Goal: Task Accomplishment & Management: Use online tool/utility

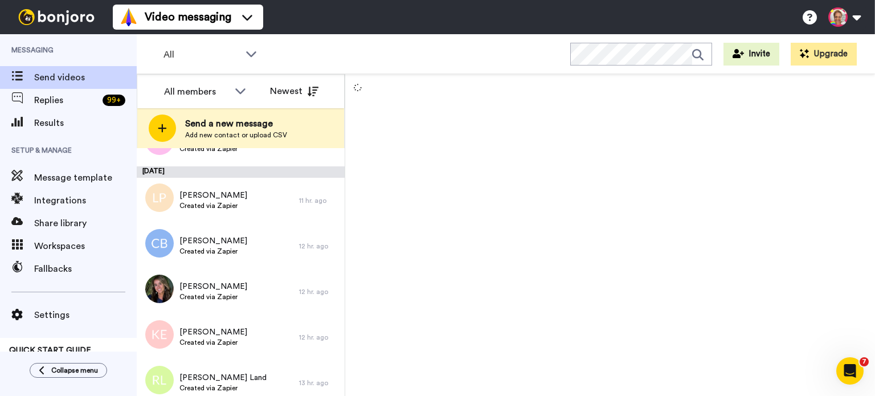
scroll to position [152, 0]
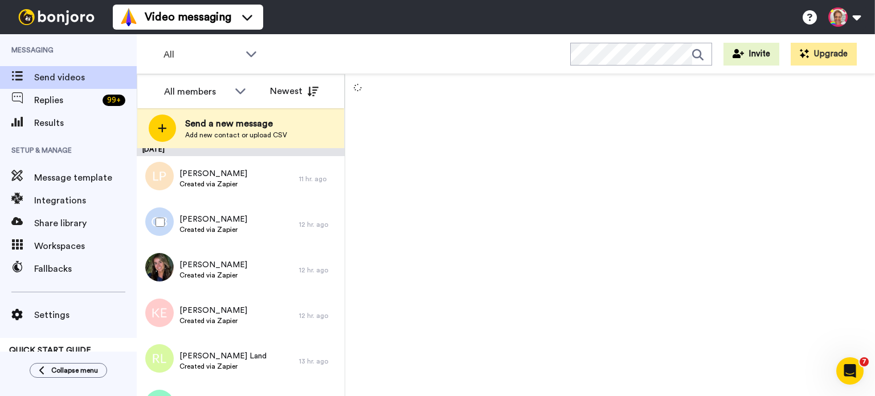
click at [155, 221] on div at bounding box center [157, 222] width 41 height 40
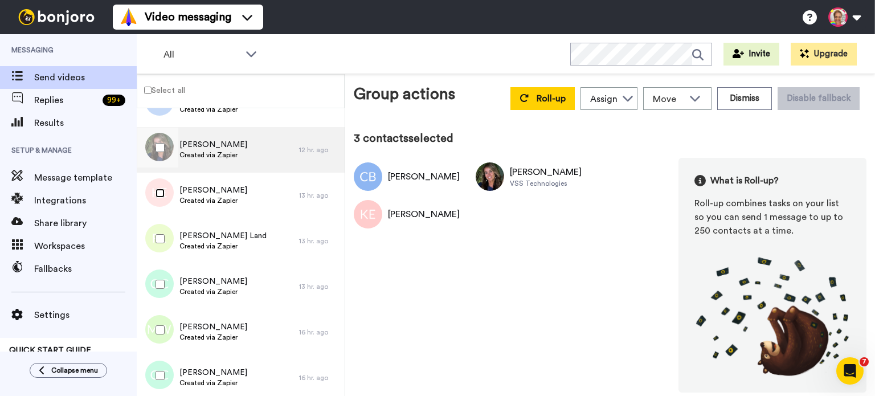
scroll to position [304, 0]
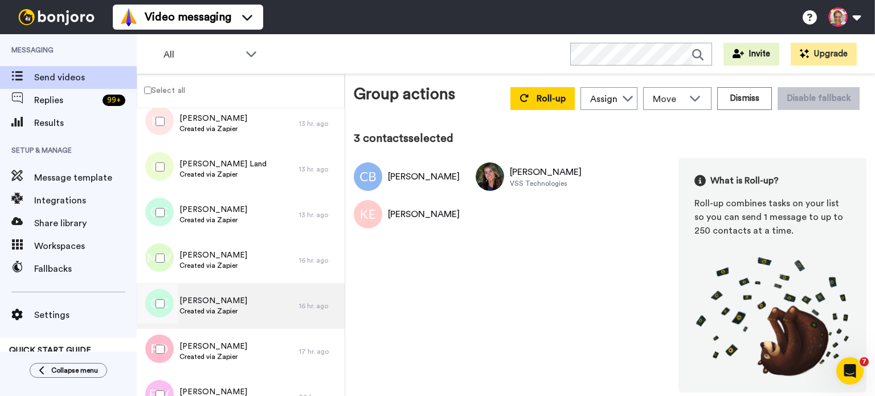
click at [209, 304] on span "[PERSON_NAME]" at bounding box center [214, 300] width 68 height 11
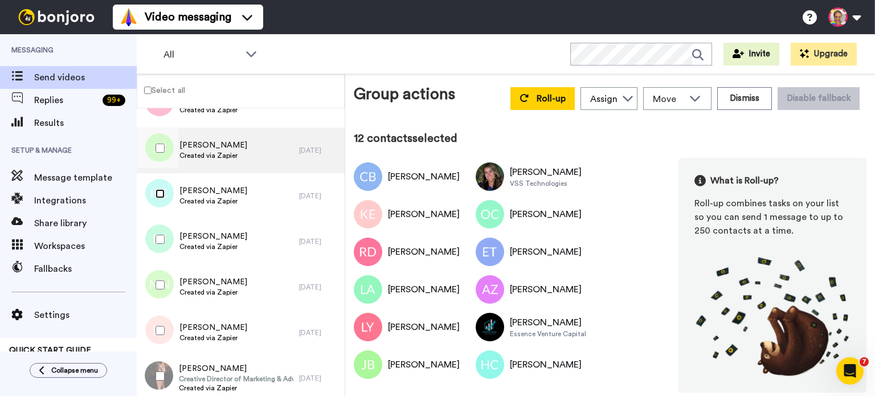
scroll to position [1140, 0]
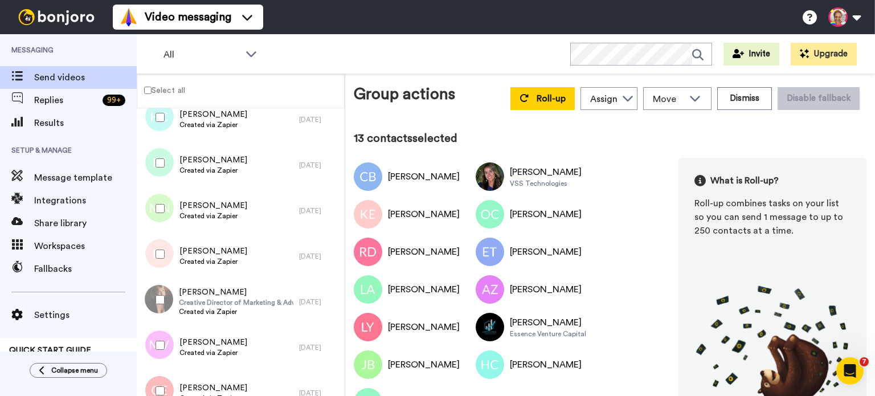
click at [161, 215] on div at bounding box center [157, 209] width 41 height 40
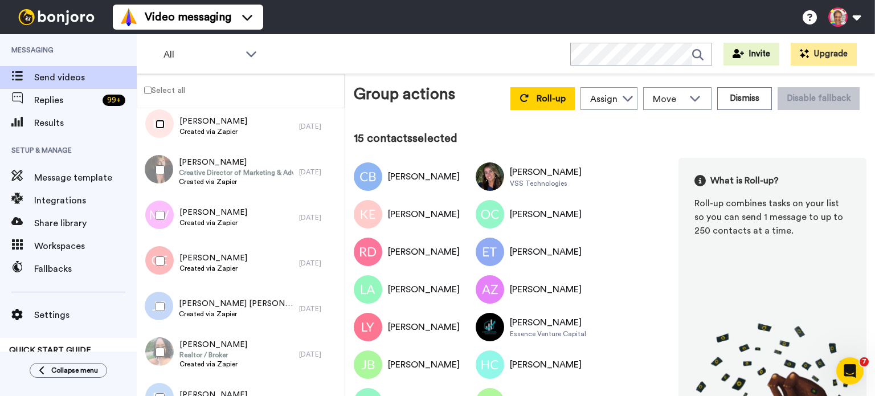
scroll to position [1291, 0]
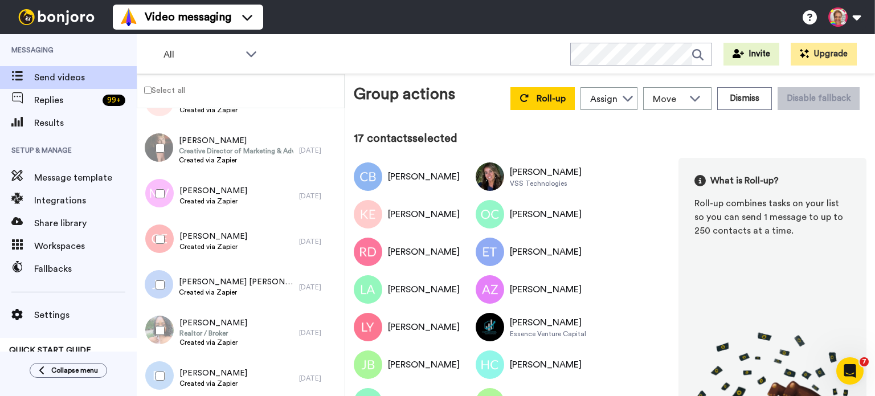
click at [161, 243] on div at bounding box center [157, 239] width 41 height 40
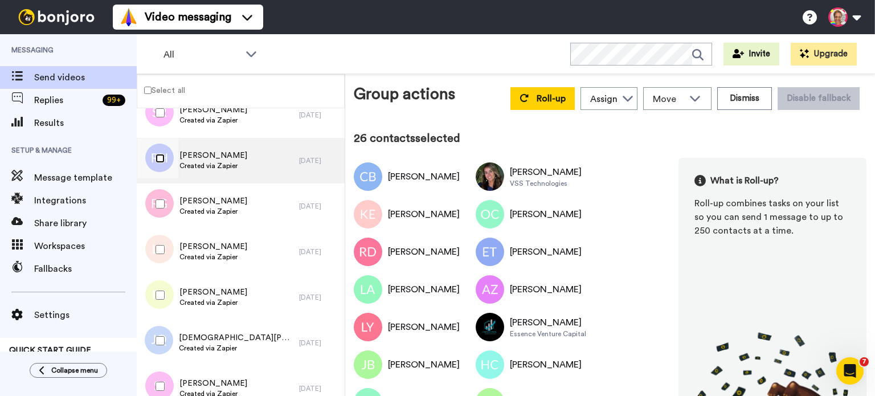
scroll to position [2200, 0]
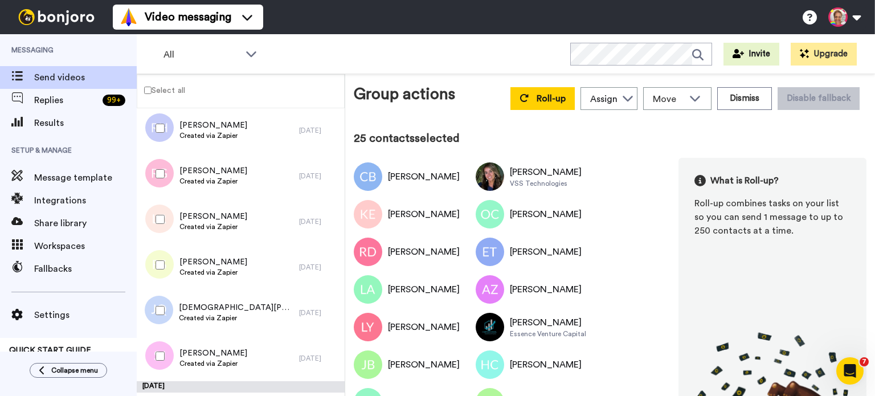
click at [159, 259] on div at bounding box center [157, 265] width 41 height 40
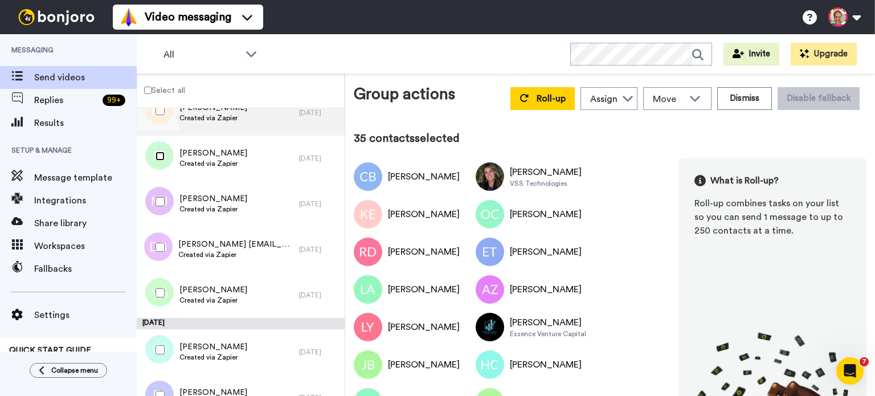
scroll to position [4199, 0]
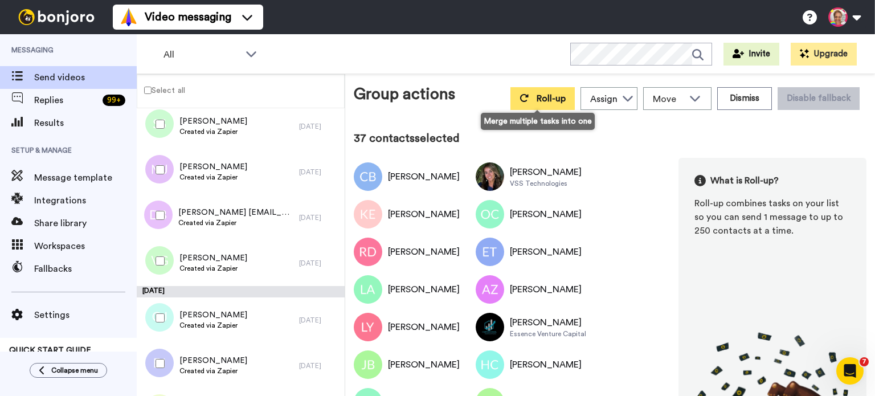
click at [517, 108] on button "Roll-up" at bounding box center [543, 98] width 64 height 23
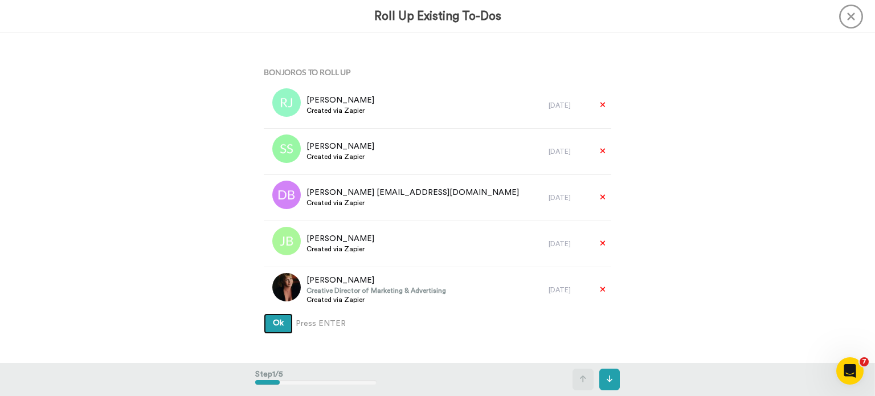
click at [284, 324] on button "Ok" at bounding box center [278, 323] width 29 height 21
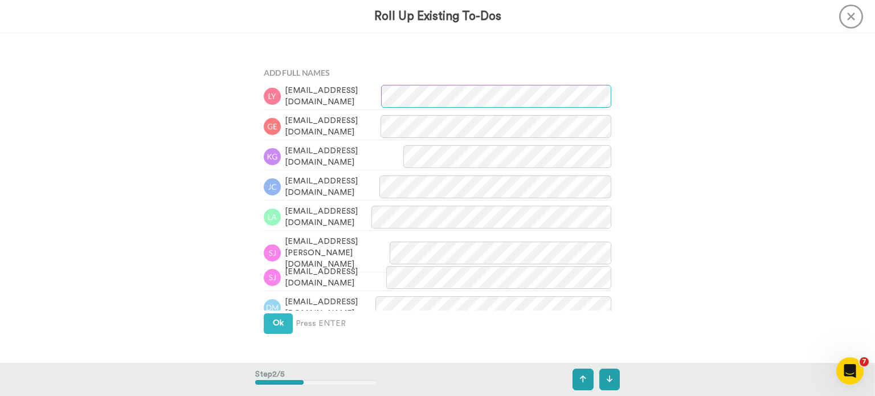
scroll to position [330, 0]
click at [277, 324] on span "Ok" at bounding box center [278, 323] width 11 height 8
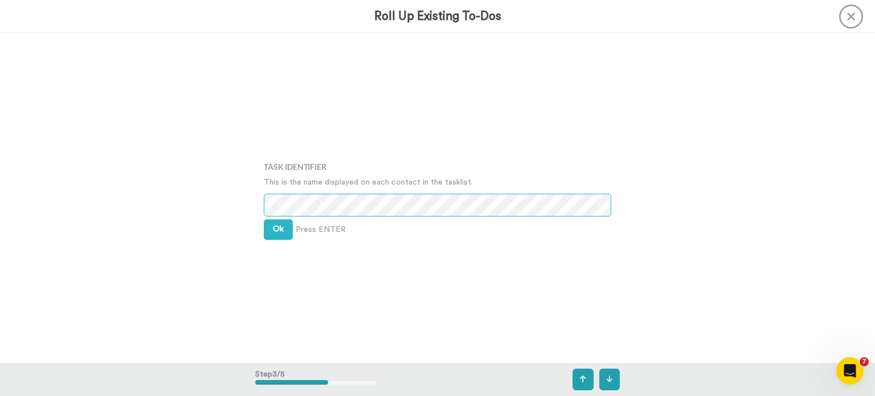
scroll to position [660, 0]
click at [280, 232] on button "Ok" at bounding box center [278, 228] width 29 height 21
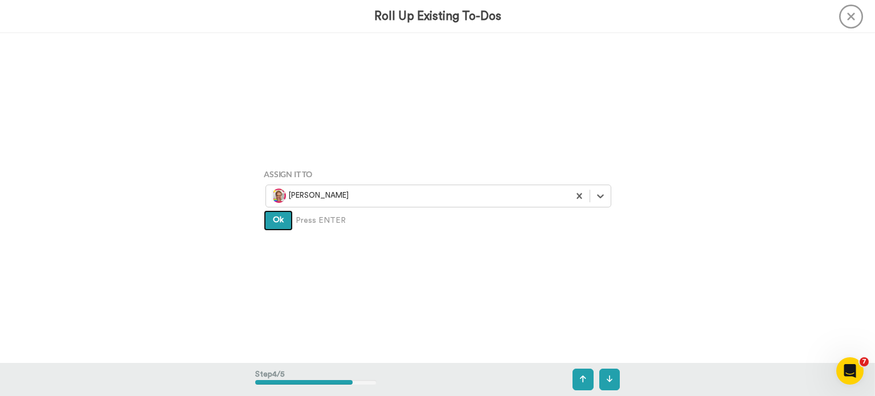
click at [280, 230] on button "Ok" at bounding box center [278, 220] width 29 height 21
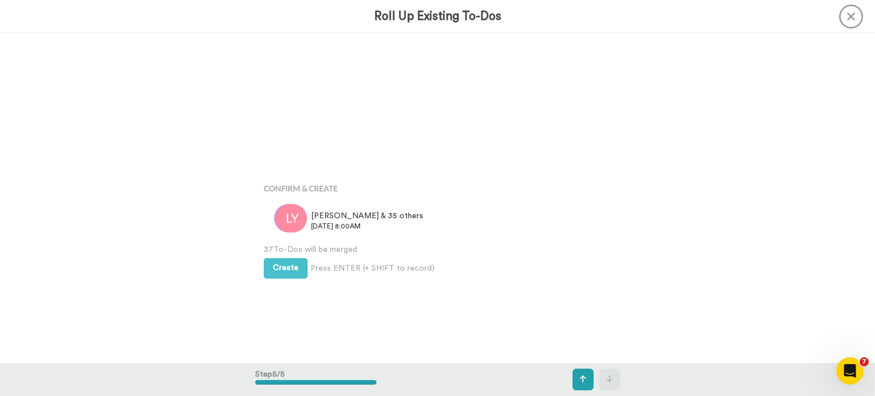
scroll to position [1319, 0]
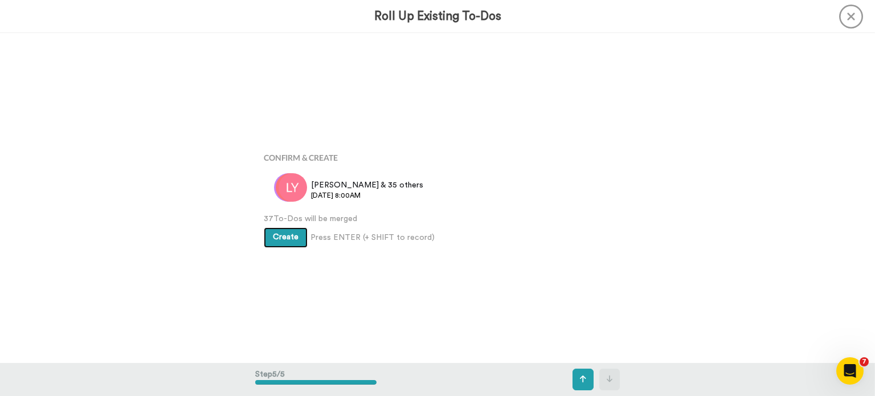
click at [280, 230] on button "Create" at bounding box center [286, 237] width 44 height 21
